Goal: Find specific page/section: Locate a particular part of the current website

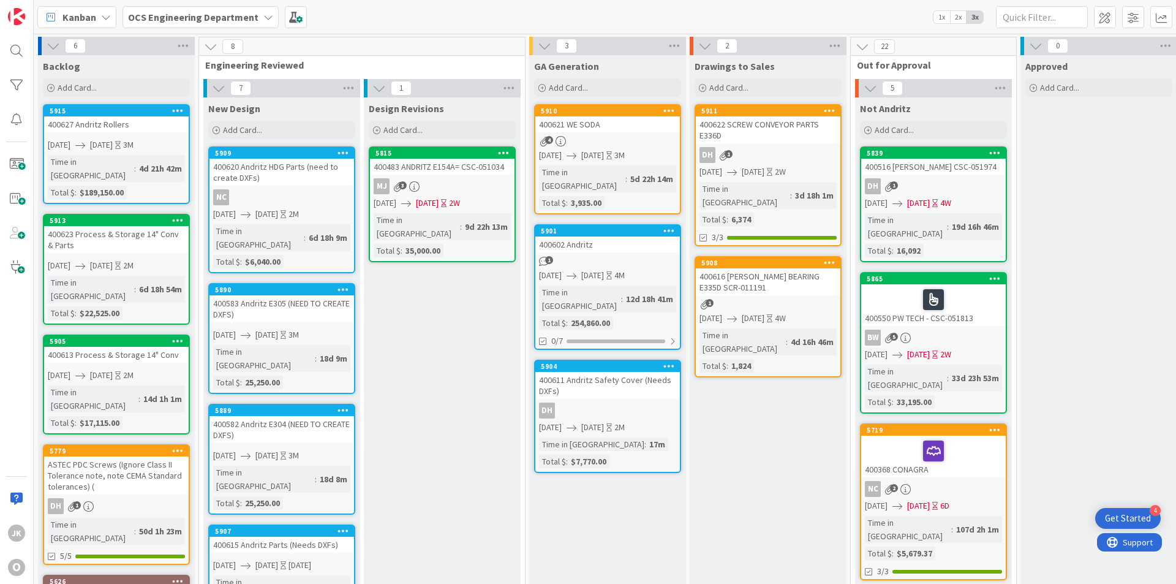
scroll to position [0, 1062]
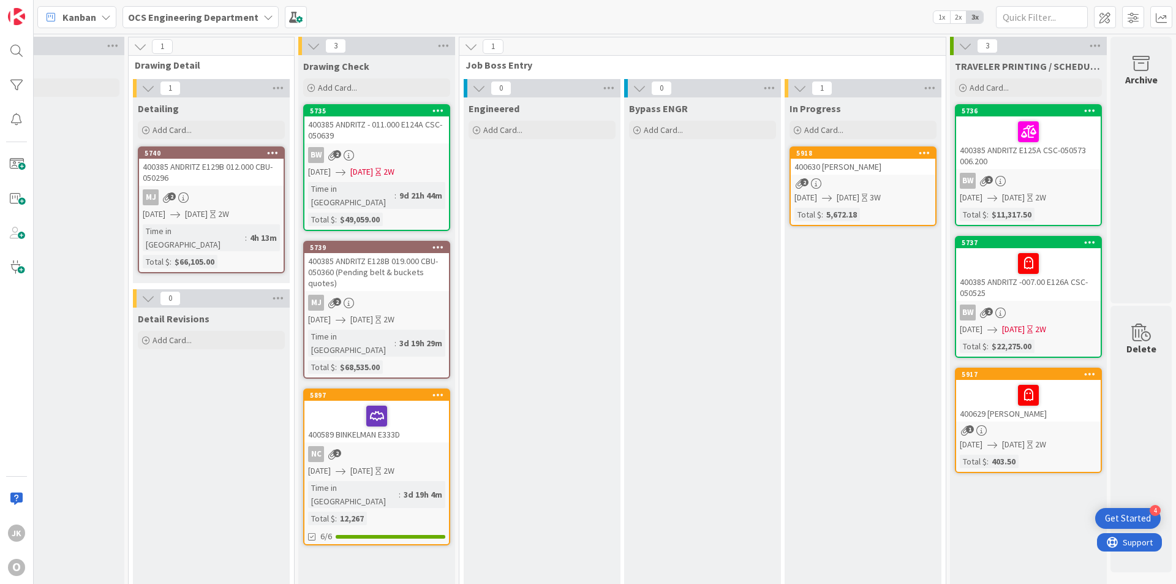
click at [868, 162] on div "400630 [PERSON_NAME]" at bounding box center [863, 167] width 145 height 16
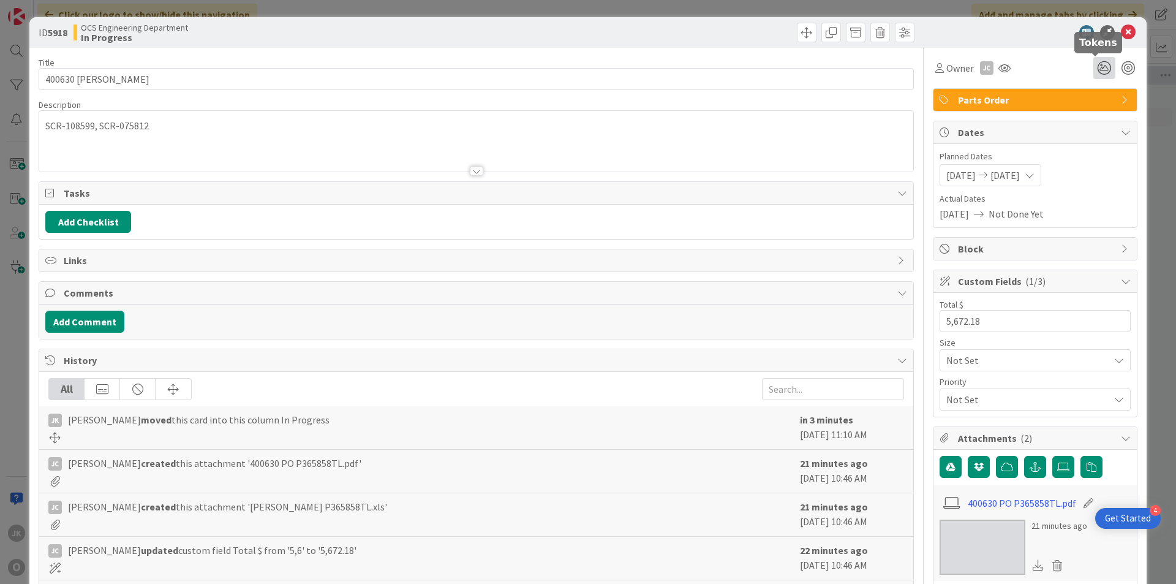
click at [1093, 69] on icon at bounding box center [1104, 68] width 22 height 22
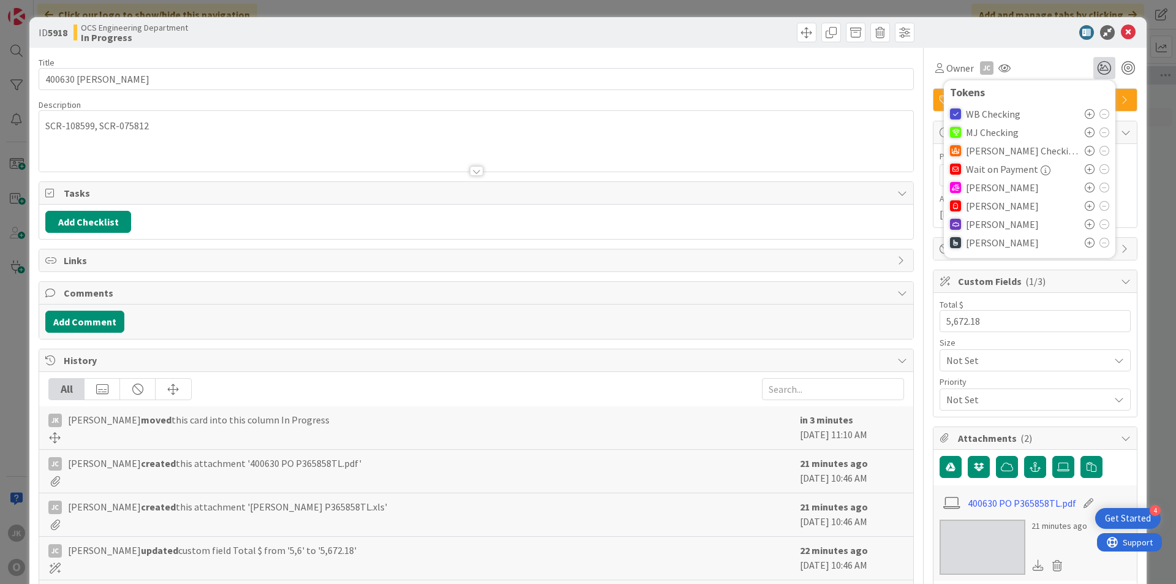
click at [1085, 188] on icon at bounding box center [1090, 187] width 10 height 10
click at [1122, 28] on icon at bounding box center [1128, 32] width 15 height 15
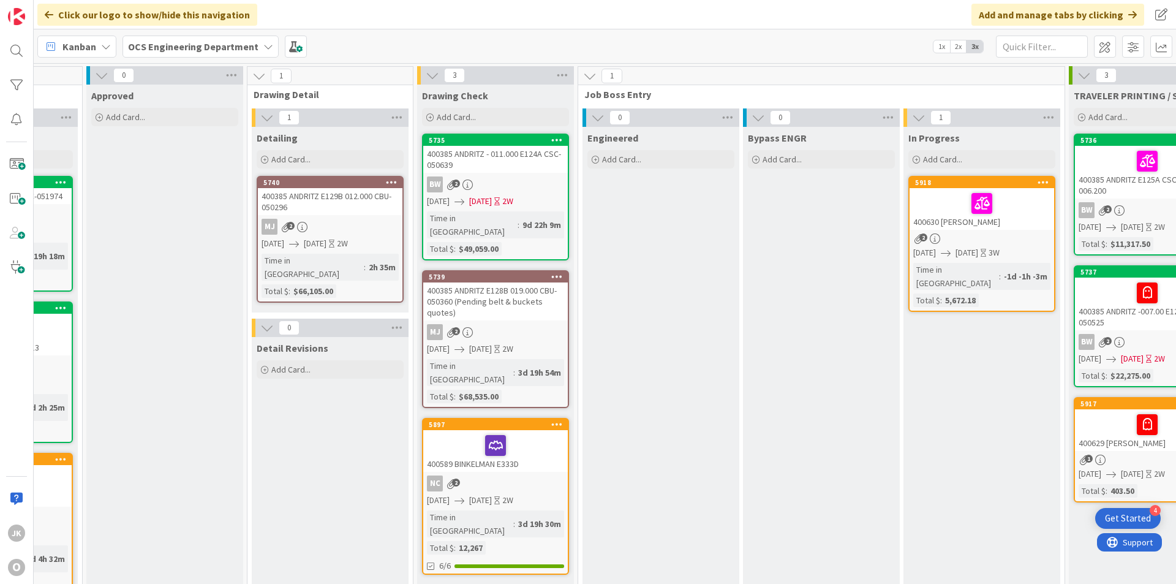
scroll to position [0, 1062]
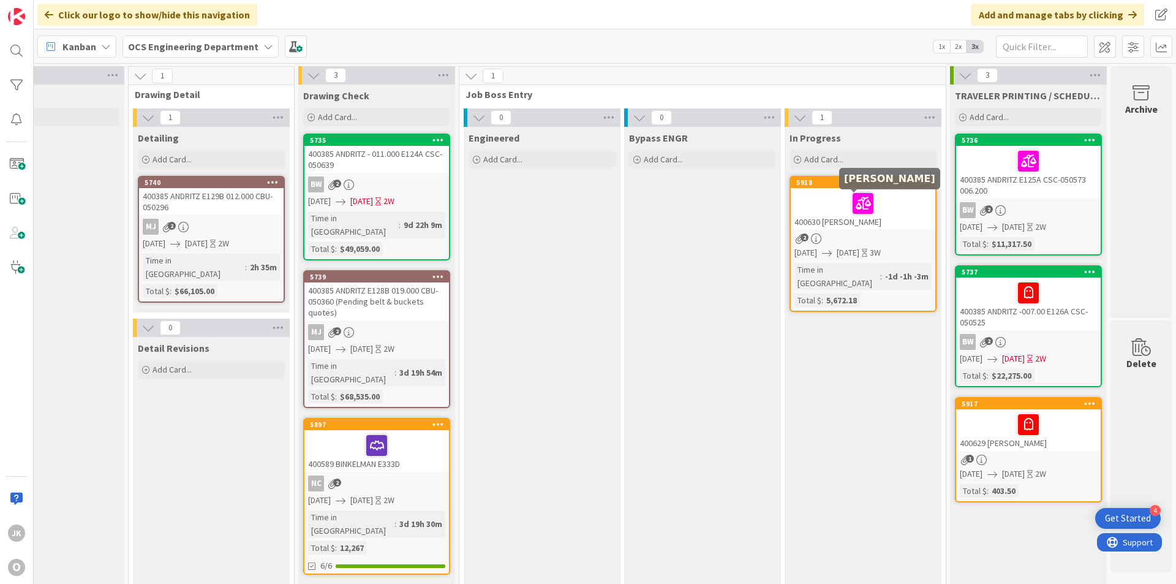
click at [0, 0] on icon at bounding box center [0, 0] width 0 height 0
